Goal: Information Seeking & Learning: Learn about a topic

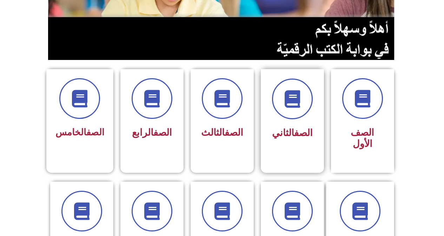
scroll to position [210, 0]
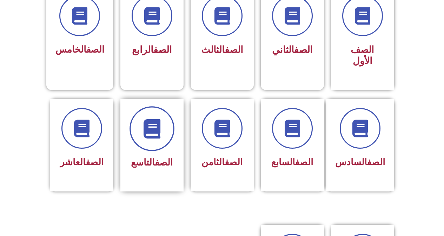
click at [156, 124] on icon at bounding box center [151, 128] width 19 height 19
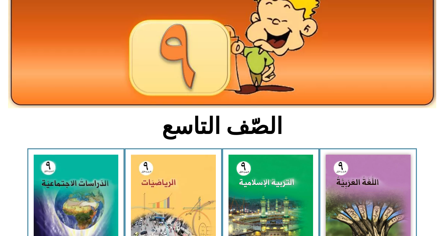
scroll to position [70, 0]
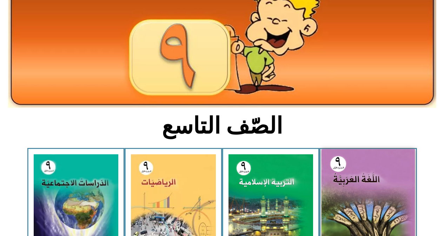
click at [355, 178] on img at bounding box center [367, 206] width 93 height 115
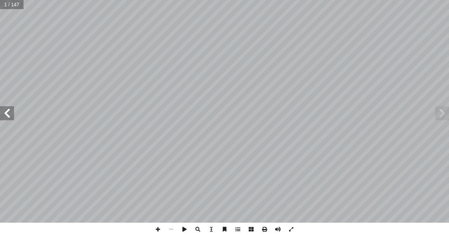
click at [7, 115] on span at bounding box center [7, 113] width 14 height 14
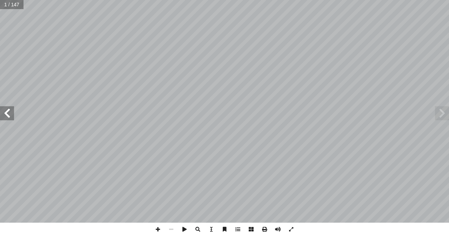
click at [7, 115] on span at bounding box center [7, 113] width 14 height 14
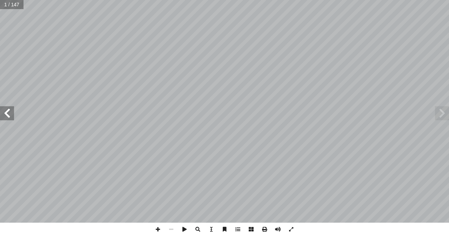
click at [8, 114] on span at bounding box center [7, 113] width 14 height 14
click at [12, 109] on span at bounding box center [7, 113] width 14 height 14
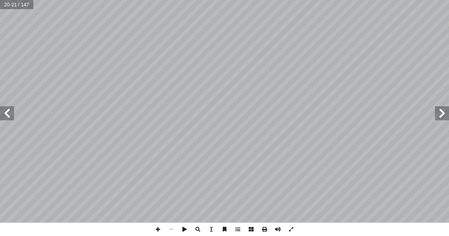
click at [12, 109] on span at bounding box center [7, 113] width 14 height 14
click at [12, 110] on span at bounding box center [7, 113] width 14 height 14
click at [12, 111] on span at bounding box center [7, 113] width 14 height 14
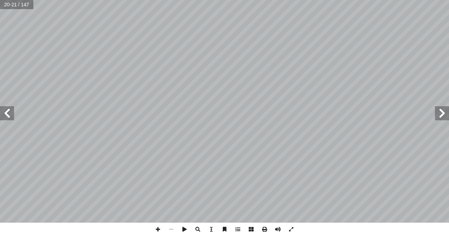
click at [12, 111] on span at bounding box center [7, 113] width 14 height 14
click at [12, 113] on span at bounding box center [7, 113] width 14 height 14
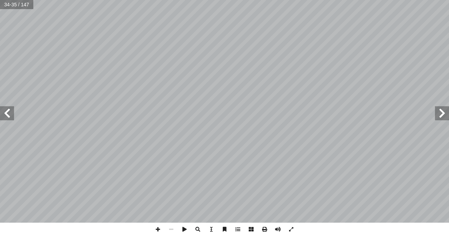
click at [12, 113] on span at bounding box center [7, 113] width 14 height 14
click at [162, 230] on span at bounding box center [157, 229] width 13 height 13
click at [172, 229] on span at bounding box center [170, 229] width 13 height 13
click at [4, 109] on span at bounding box center [7, 113] width 14 height 14
